Goal: Navigation & Orientation: Find specific page/section

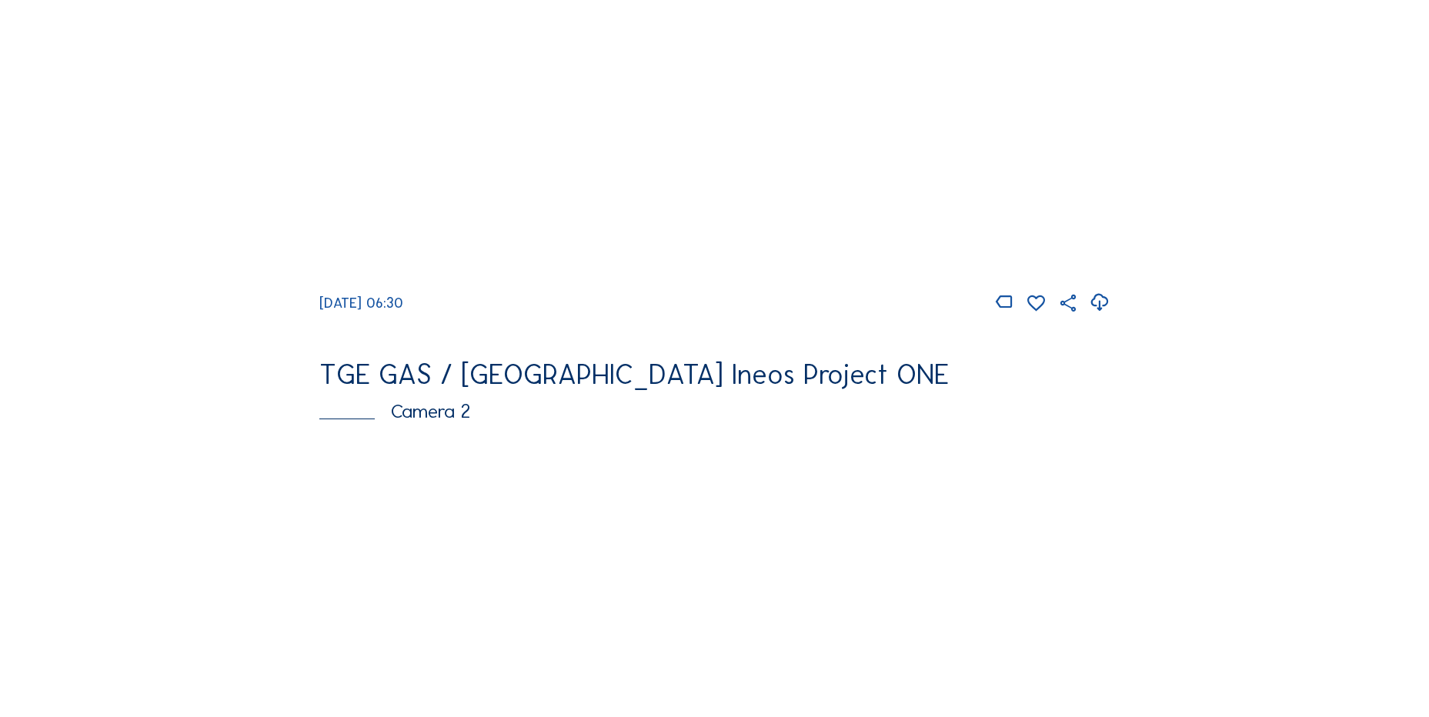
scroll to position [385, 0]
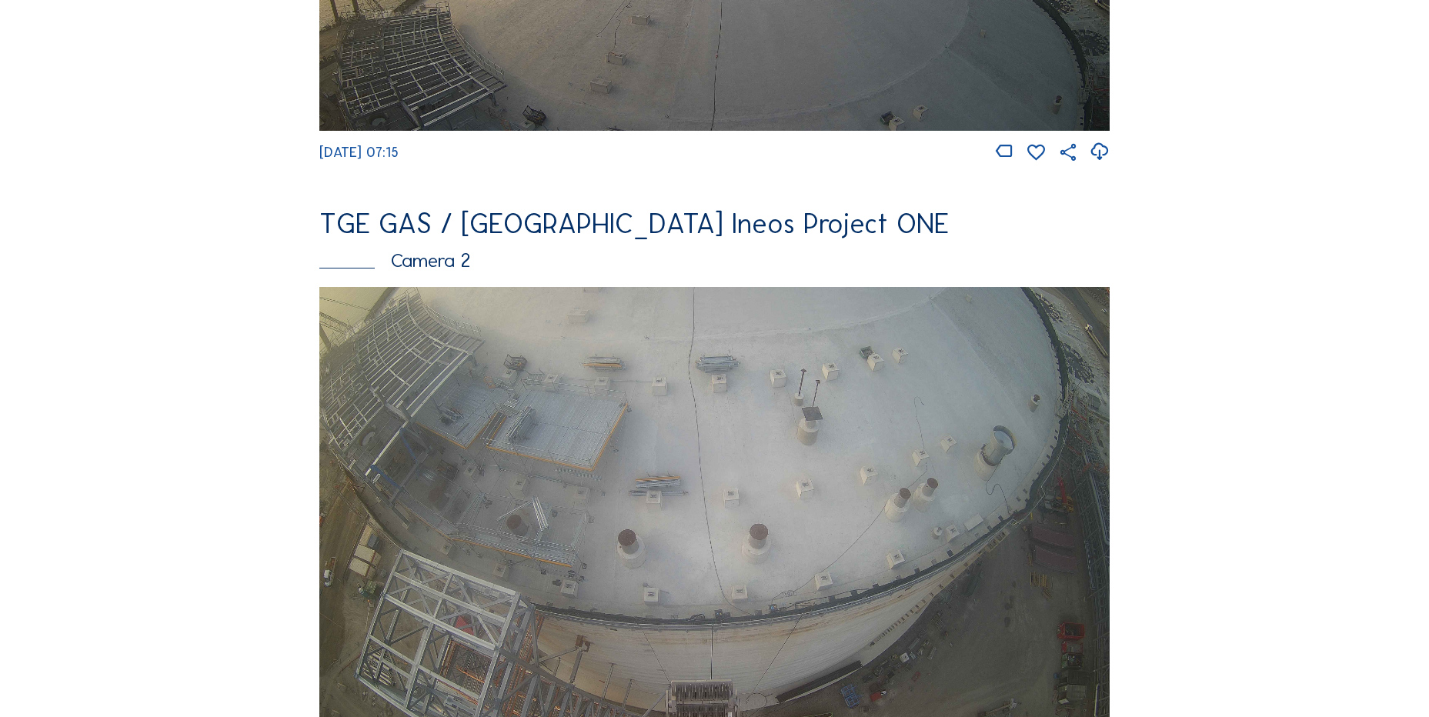
scroll to position [770, 0]
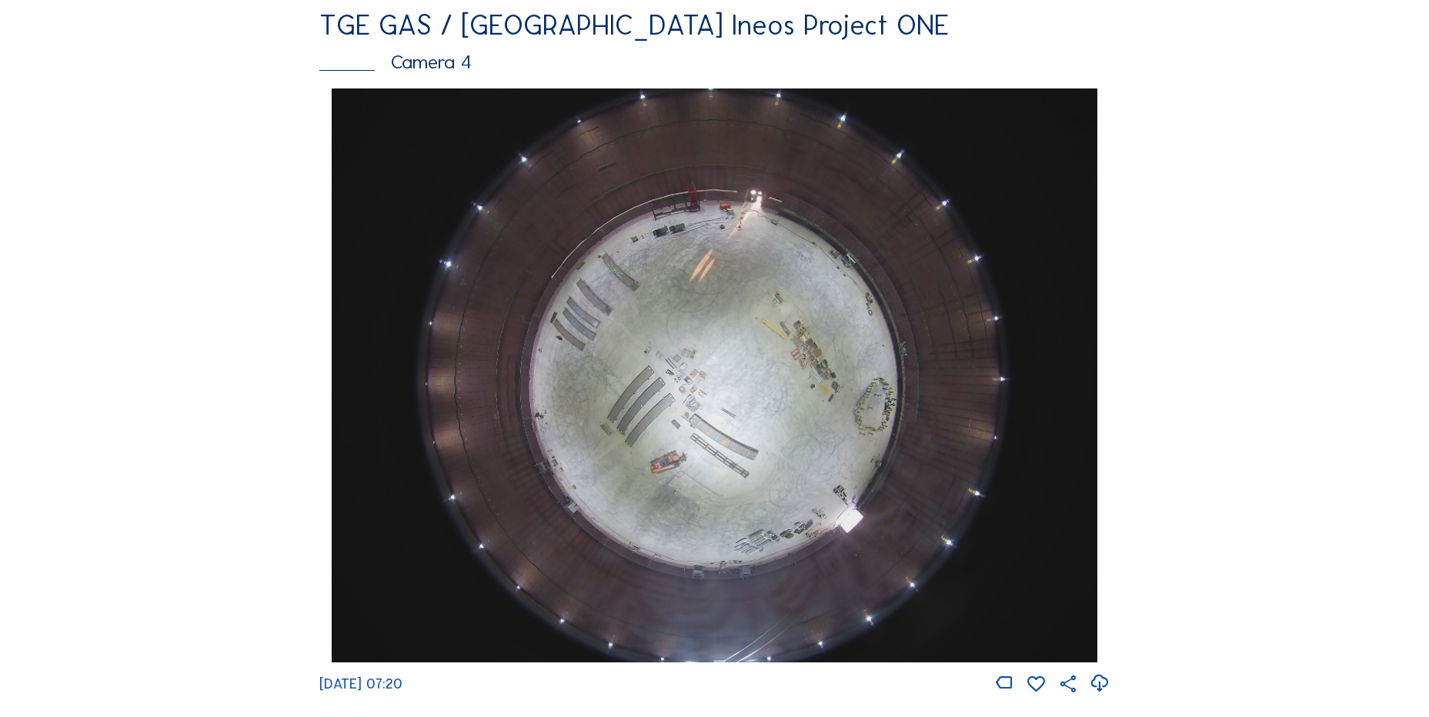
scroll to position [1426, 0]
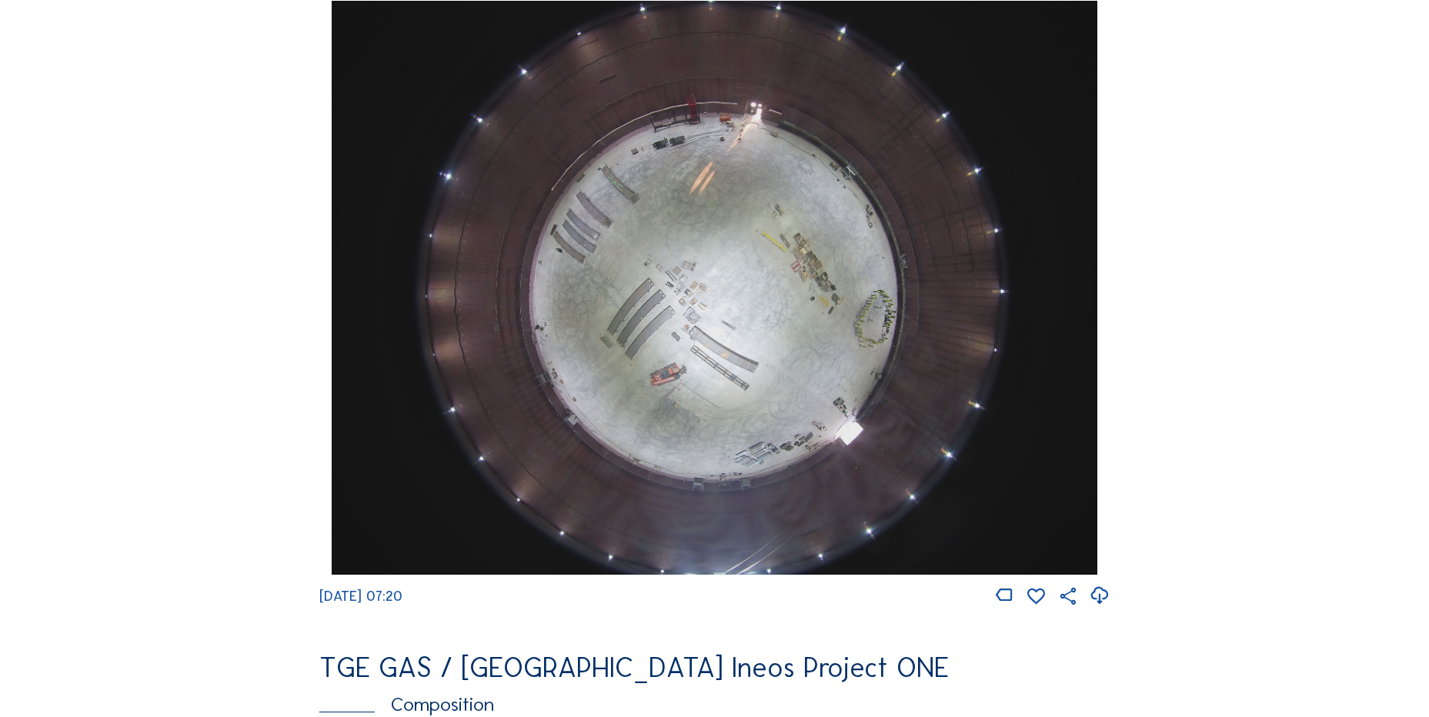
drag, startPoint x: 1119, startPoint y: 607, endPoint x: 1096, endPoint y: 612, distance: 23.5
click at [1115, 609] on div "Feed Photo Show Map Search Fullscreen TGE GAS / Antwerpen Ineos Project ONE Cam…" at bounding box center [715, 5] width 1072 height 2663
click at [1098, 608] on icon at bounding box center [1099, 595] width 21 height 25
click at [160, 392] on div "Cameras Timelapses My C-Site Feed Photo Show Map Search Fullscreen TGE GAS / An…" at bounding box center [714, 293] width 1429 height 3438
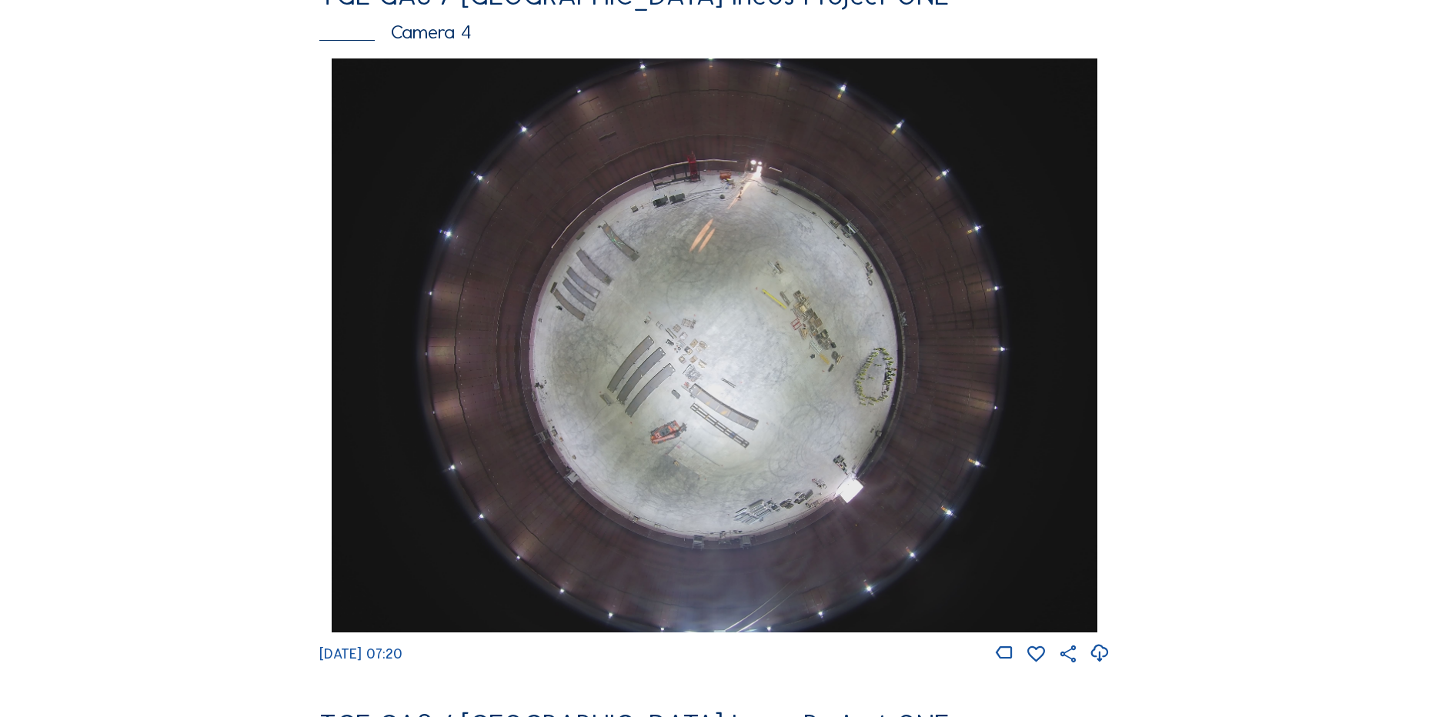
scroll to position [1349, 0]
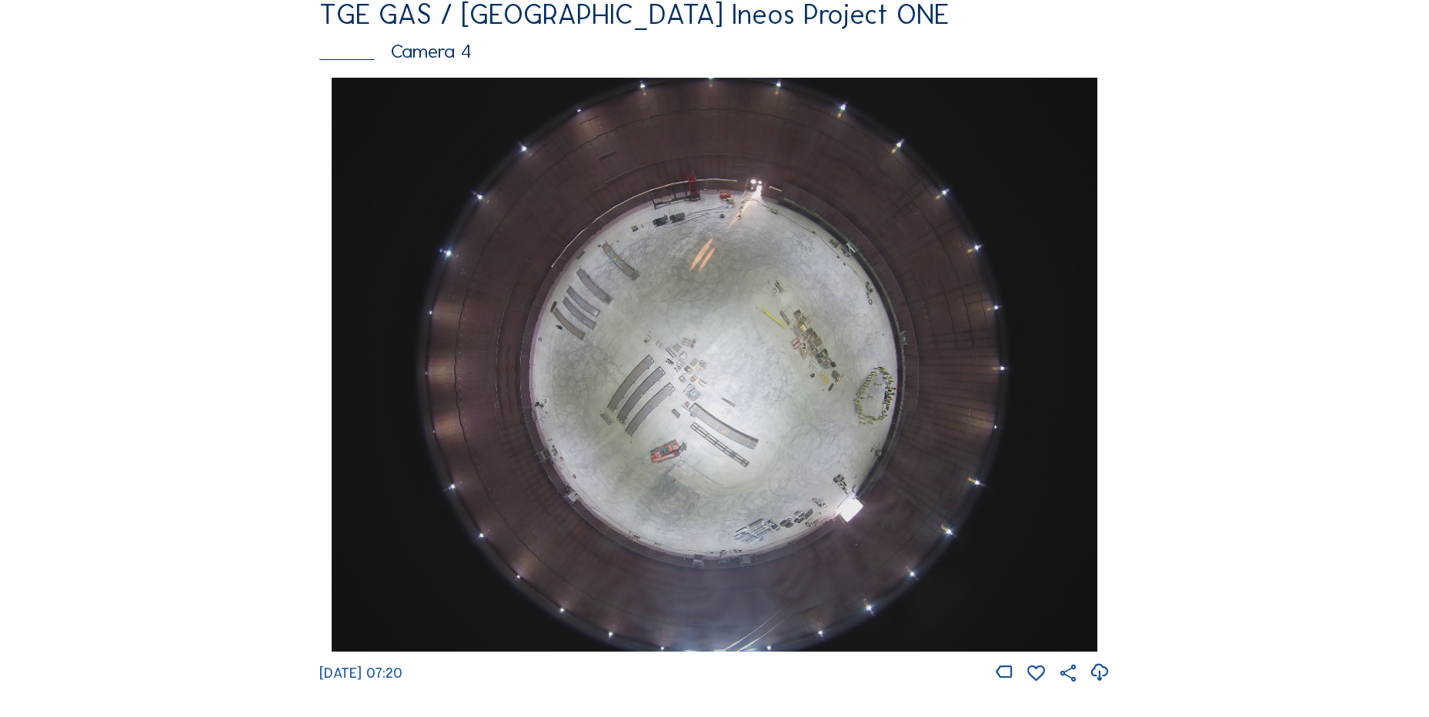
click at [178, 472] on div "Cameras Timelapses My C-Site Feed Photo Show Map Search Fullscreen TGE GAS / An…" at bounding box center [714, 370] width 1429 height 3438
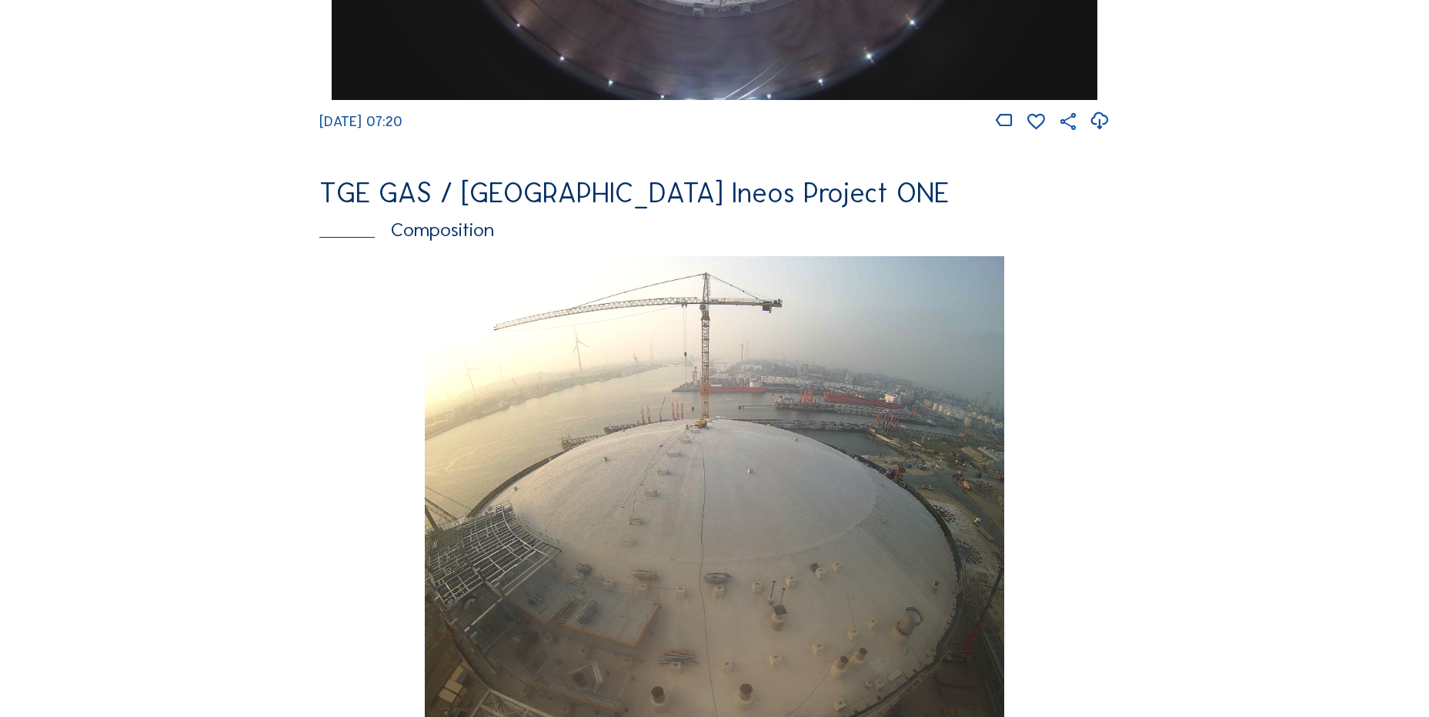
scroll to position [1657, 0]
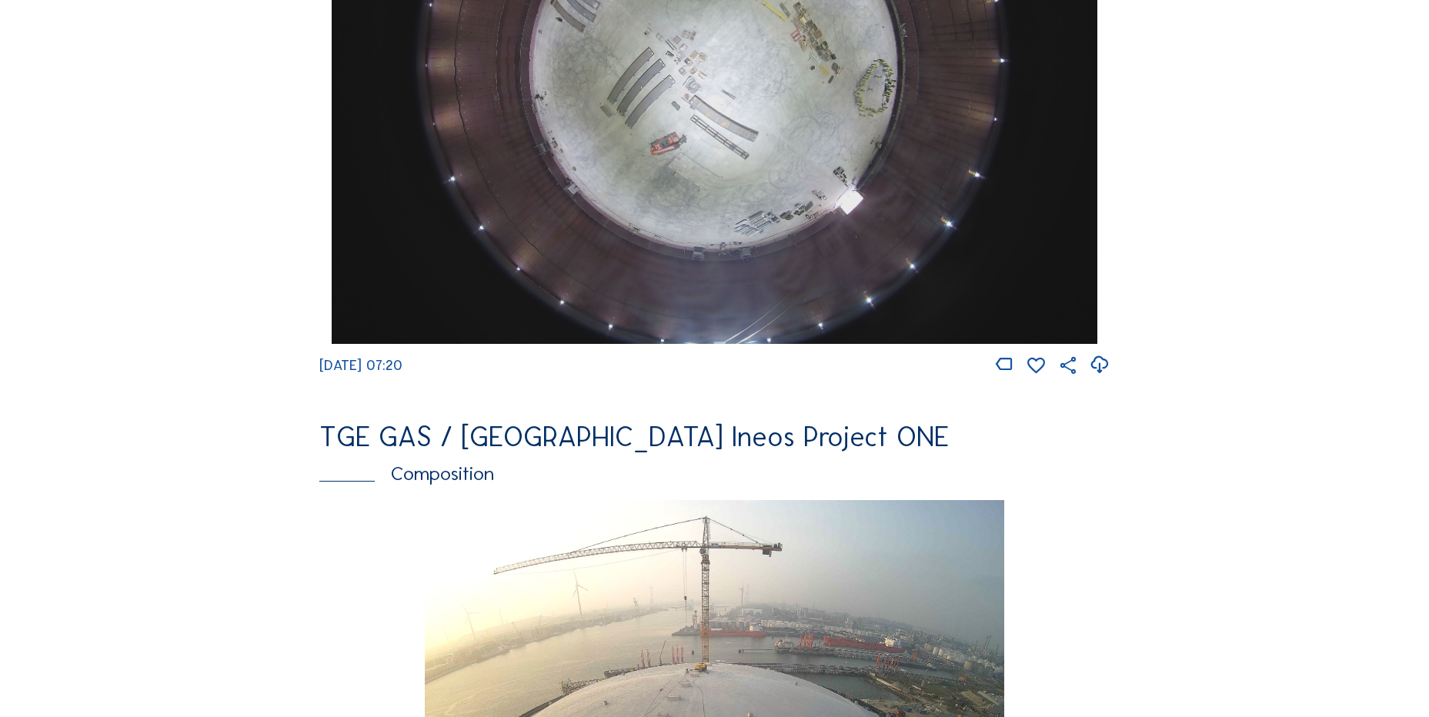
click at [46, 469] on div "Cameras Timelapses My C-Site Feed Photo Show Map Search Fullscreen TGE GAS / An…" at bounding box center [714, 62] width 1429 height 3438
